Goal: Information Seeking & Learning: Learn about a topic

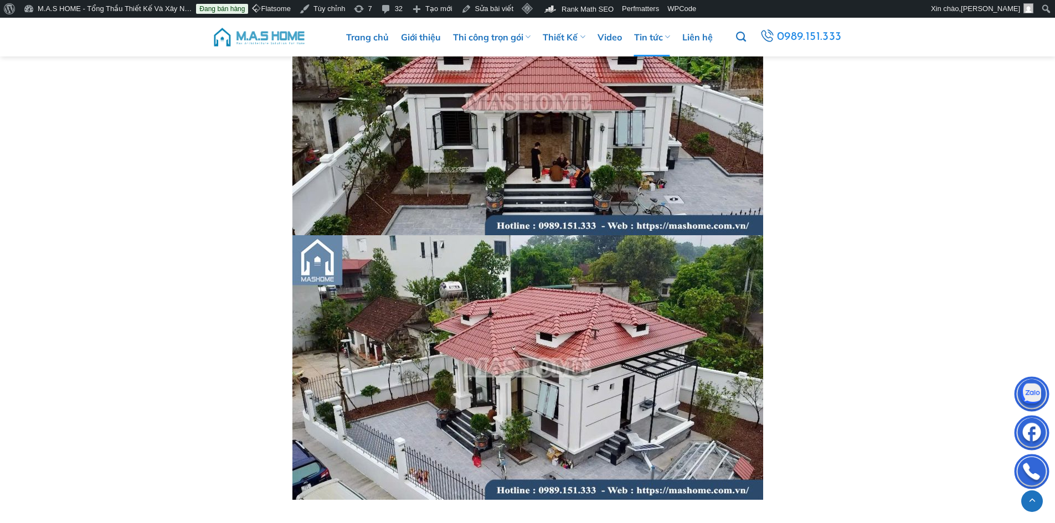
scroll to position [3101, 0]
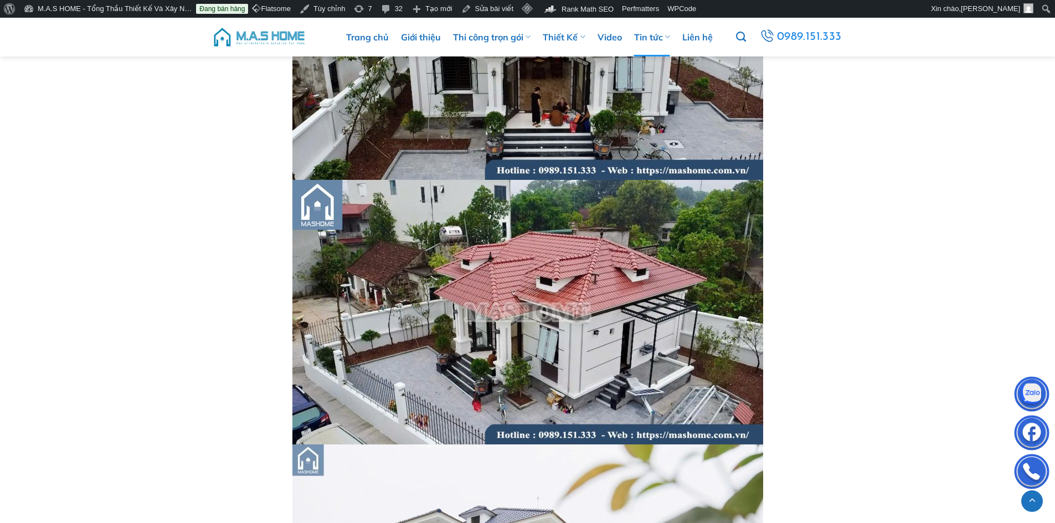
click at [280, 37] on img at bounding box center [259, 36] width 94 height 33
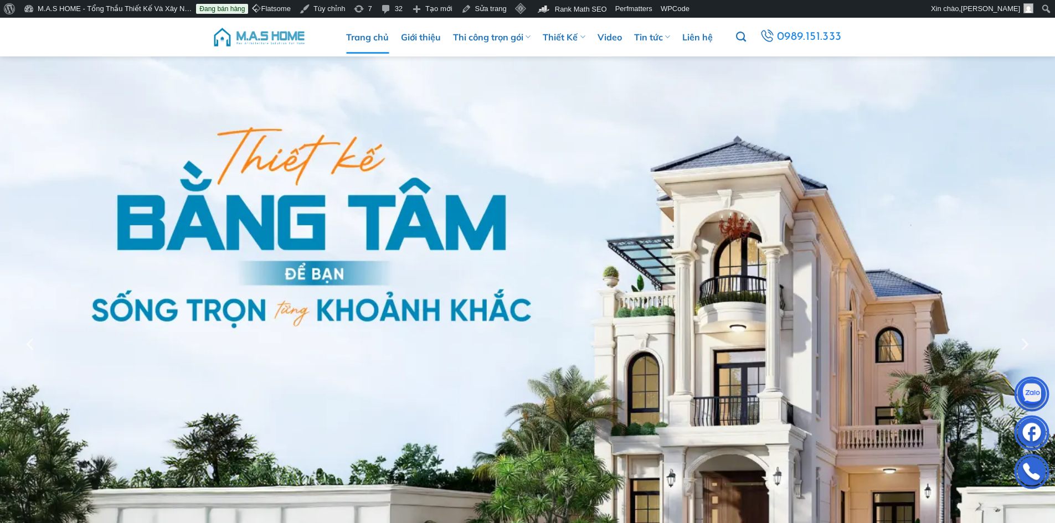
scroll to position [277, 0]
click at [270, 35] on img at bounding box center [259, 34] width 94 height 33
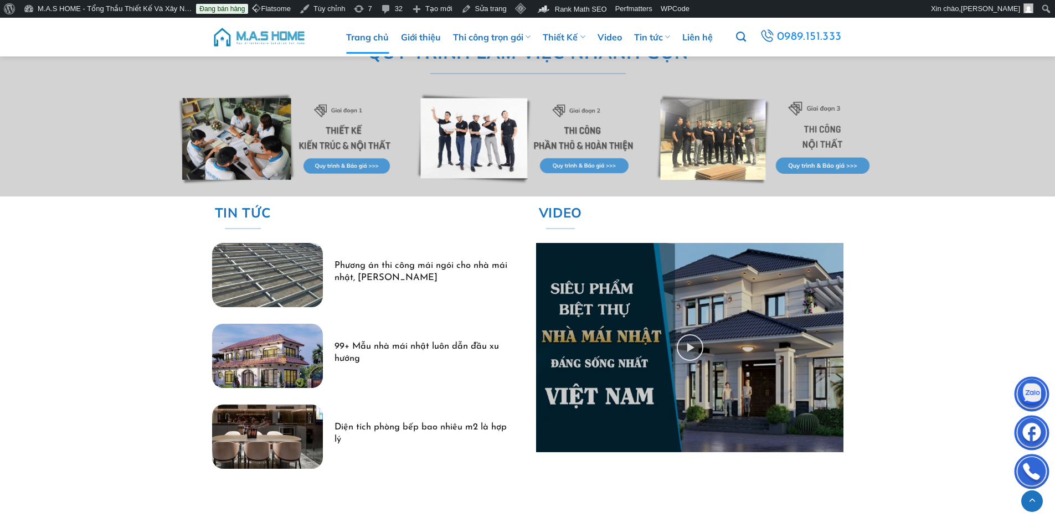
scroll to position [3267, 0]
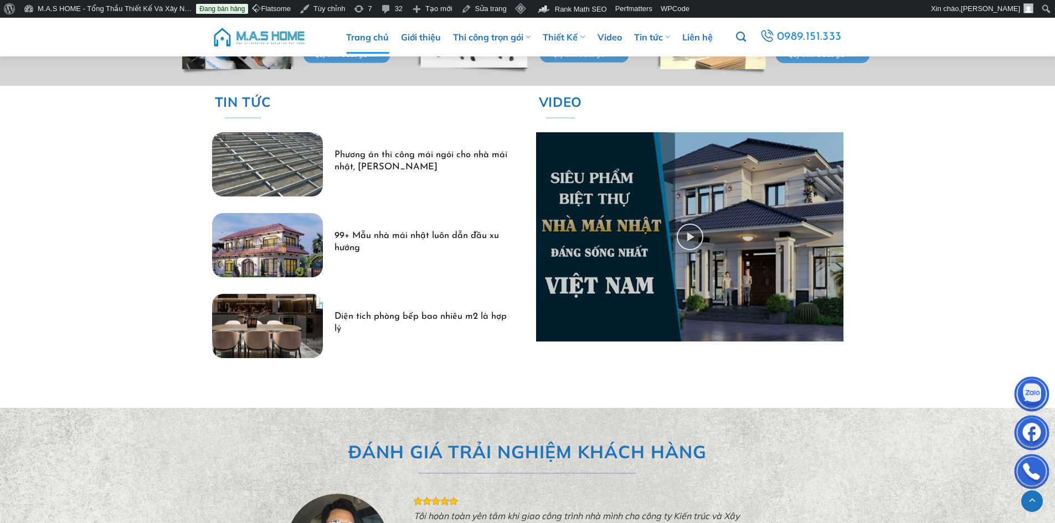
click at [295, 246] on img "99+ Mẫu nhà mái nhật luôn dẫn đầu xu hướng" at bounding box center [267, 245] width 111 height 64
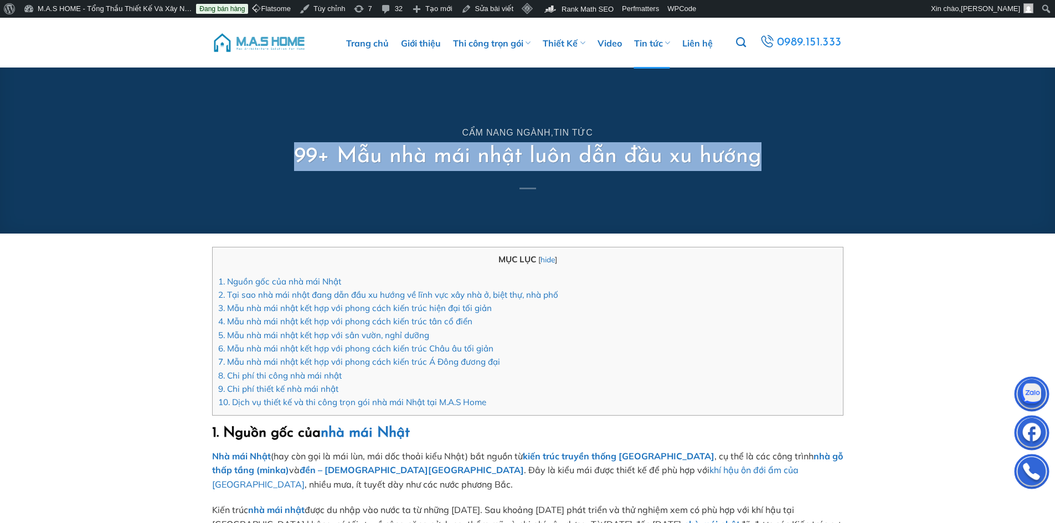
drag, startPoint x: 299, startPoint y: 153, endPoint x: 761, endPoint y: 159, distance: 461.8
click at [761, 159] on h1 "99+ Mẫu nhà mái nhật luôn dẫn đầu xu hướng" at bounding box center [527, 156] width 467 height 29
copy h1 "99+ Mẫu nhà mái nhật luôn dẫn đầu xu hướng"
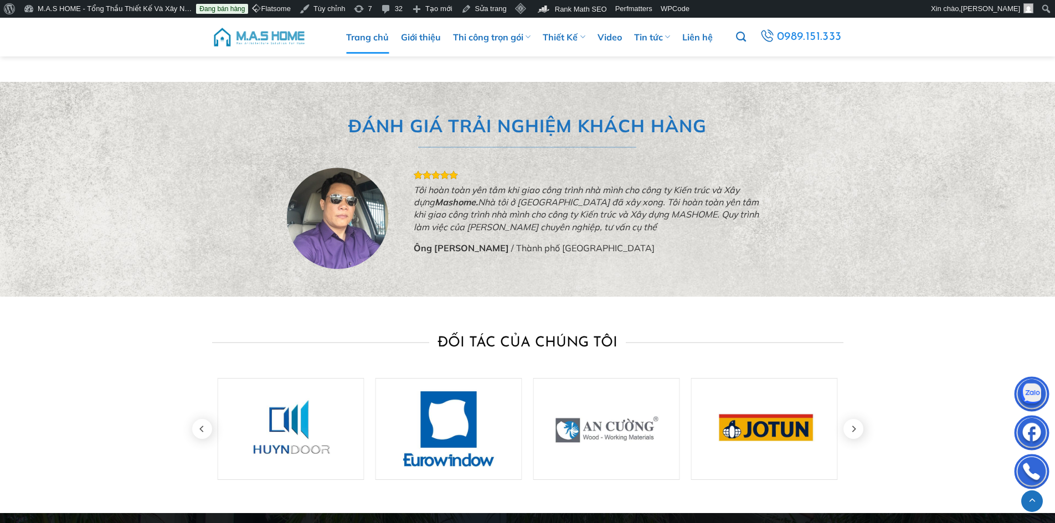
scroll to position [3316, 0]
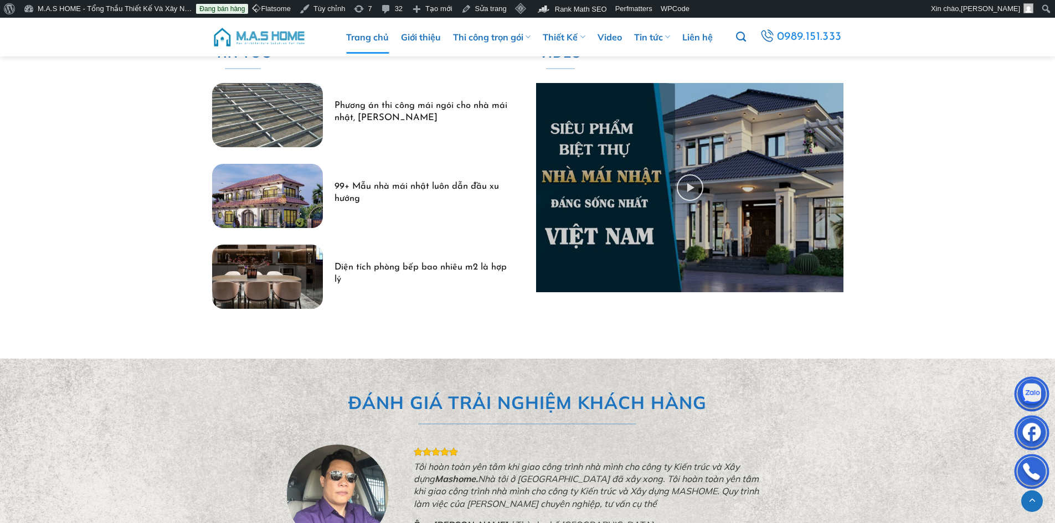
click at [270, 99] on img "Phương án thi công mái ngói cho nhà mái nhật, mái thái" at bounding box center [267, 115] width 111 height 64
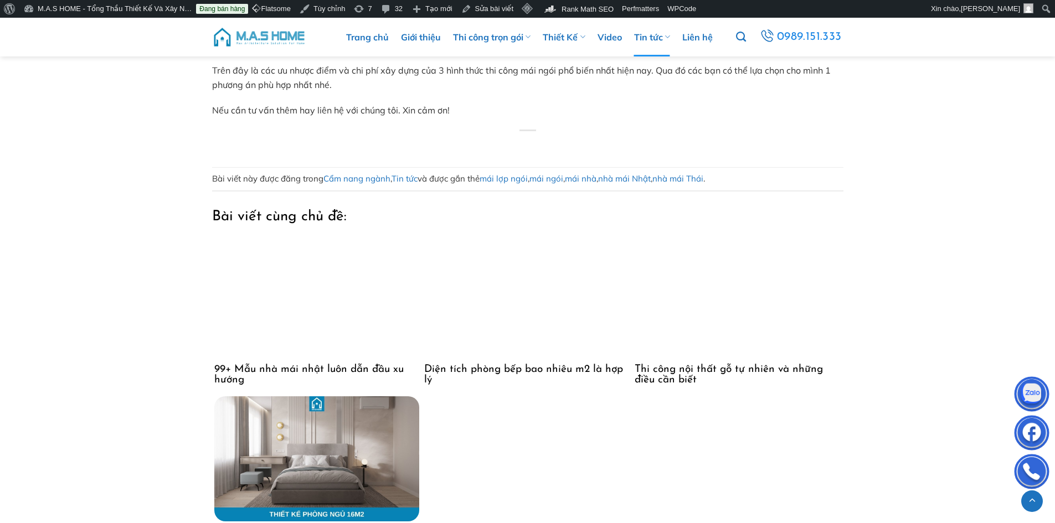
scroll to position [3544, 0]
